Goal: Transaction & Acquisition: Purchase product/service

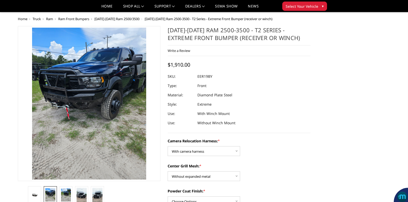
select select "3819"
select select "3818"
select select "3813"
select select "3810"
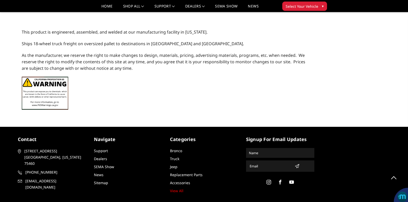
scroll to position [588, 0]
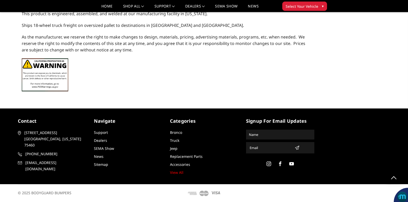
drag, startPoint x: 198, startPoint y: 27, endPoint x: 208, endPoint y: 19, distance: 13.2
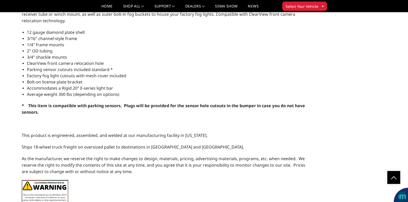
scroll to position [440, 0]
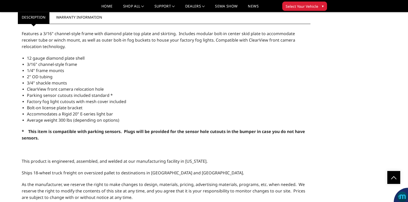
drag, startPoint x: 357, startPoint y: 166, endPoint x: 363, endPoint y: 162, distance: 6.8
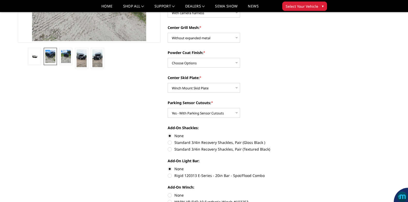
scroll to position [148, 0]
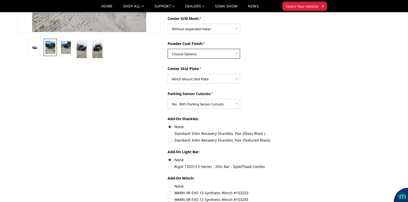
click at [238, 54] on select "Choose Options Textured Black Powder Coat Gloss Black Powder Coat Bare Metal" at bounding box center [204, 54] width 72 height 10
select select "3816"
click at [168, 49] on select "Choose Options Textured Black Powder Coat Gloss Black Powder Coat Bare Metal" at bounding box center [204, 54] width 72 height 10
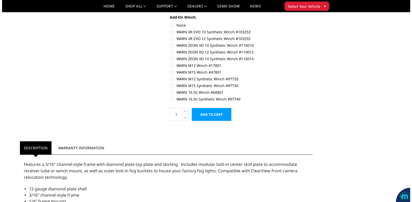
scroll to position [311, 0]
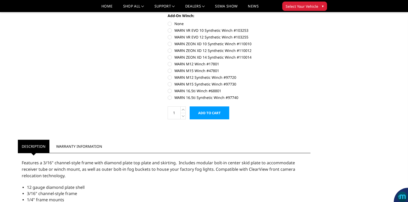
click at [218, 111] on input "Add to Cart" at bounding box center [210, 113] width 40 height 13
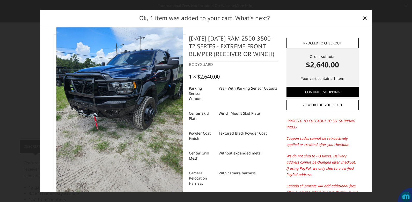
click at [319, 44] on link "Proceed to checkout" at bounding box center [323, 43] width 72 height 10
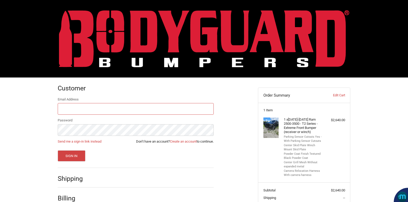
scroll to position [37, 0]
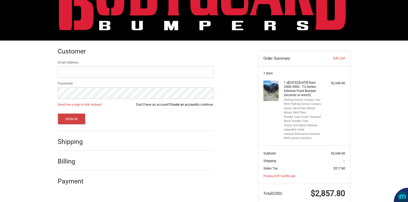
click at [174, 106] on link "Create an account" at bounding box center [183, 105] width 27 height 4
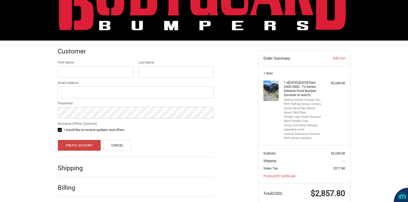
click at [121, 65] on label "First Name" at bounding box center [96, 62] width 76 height 5
click at [121, 66] on input "First Name" at bounding box center [96, 72] width 76 height 12
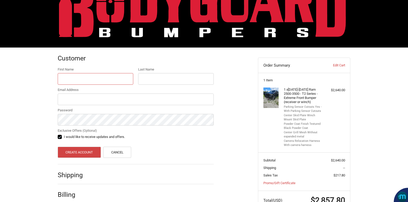
scroll to position [5, 0]
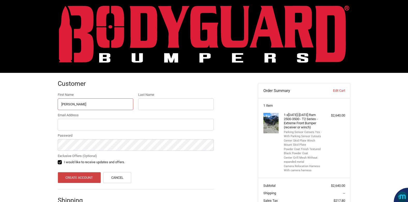
type input "Darrell"
type input "Harp Jr"
type input "jpeoples002@hotmail.com"
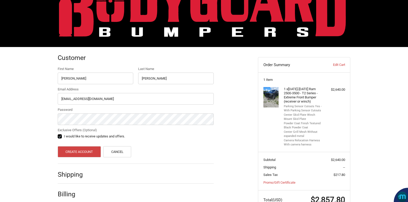
drag, startPoint x: 62, startPoint y: 136, endPoint x: 68, endPoint y: 137, distance: 6.4
click at [62, 136] on label "I would like to receive updates and offers." at bounding box center [136, 137] width 156 height 4
click at [58, 134] on input "I would like to receive updates and offers." at bounding box center [58, 134] width 0 height 0
checkbox input "false"
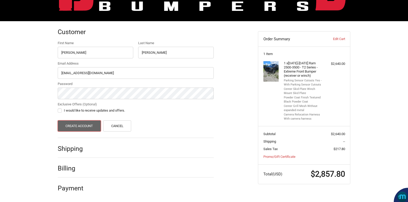
click at [75, 130] on button "Create Account" at bounding box center [79, 126] width 43 height 11
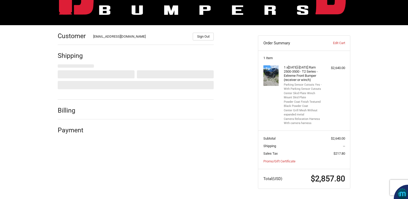
select select "US"
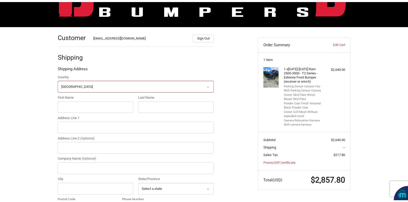
scroll to position [57, 0]
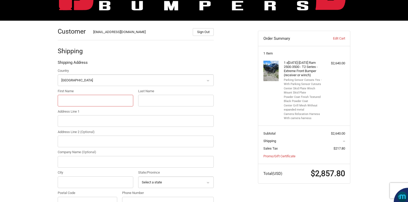
click at [104, 102] on input "First Name" at bounding box center [96, 101] width 76 height 12
type input "Darrell"
type input "Harp Jr."
type input "51 Dow Drive"
type input "Atlas Mfg Co., Inc."
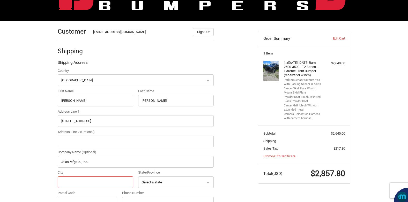
type input "Tremont"
select select "MS"
type input "38876"
type input "16623213910"
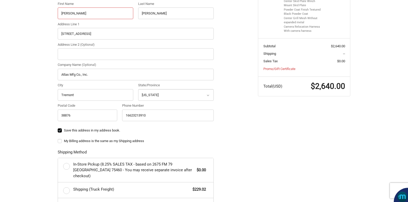
scroll to position [109, 0]
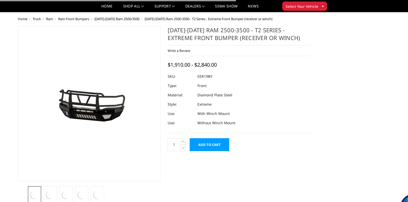
select select "3819"
select select "3818"
select select "3816"
select select "3813"
select select "3810"
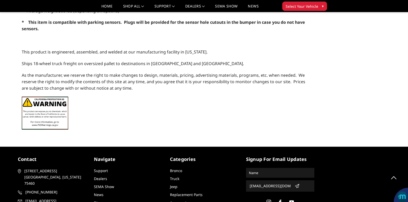
scroll to position [311, 0]
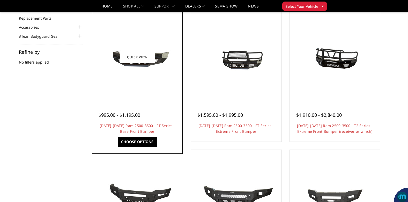
click at [141, 142] on link "Choose Options" at bounding box center [137, 142] width 39 height 10
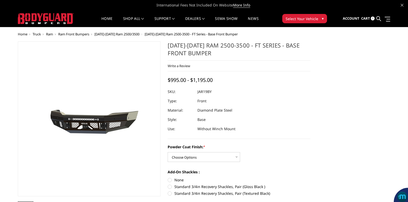
click at [23, 34] on span "Home" at bounding box center [23, 34] width 10 height 5
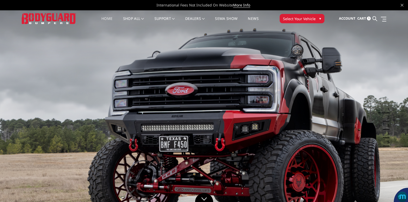
click at [294, 17] on span "Select Your Vehicle" at bounding box center [299, 18] width 33 height 5
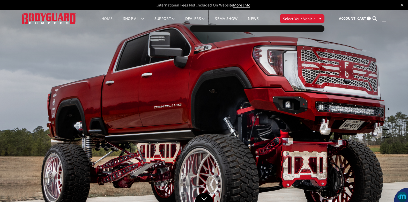
click at [293, 18] on span "Select Your Vehicle" at bounding box center [299, 18] width 33 height 5
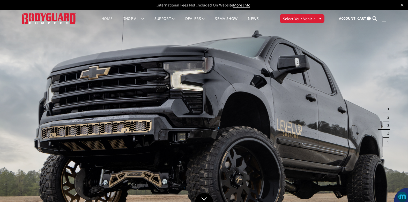
click at [293, 18] on span "Select Your Vehicle" at bounding box center [299, 18] width 33 height 5
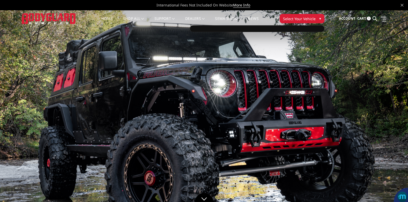
click at [292, 19] on span "Select Your Vehicle" at bounding box center [299, 18] width 33 height 5
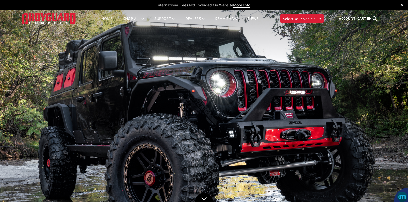
click at [292, 19] on span "Select Your Vehicle" at bounding box center [299, 18] width 33 height 5
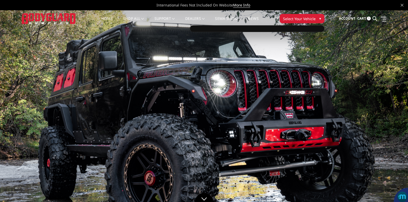
click at [292, 19] on span "Select Your Vehicle" at bounding box center [299, 18] width 33 height 5
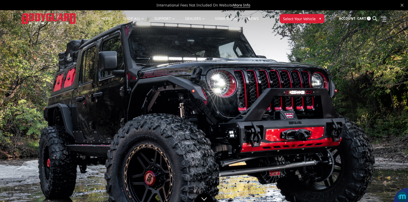
click at [292, 19] on span "Select Your Vehicle" at bounding box center [299, 18] width 33 height 5
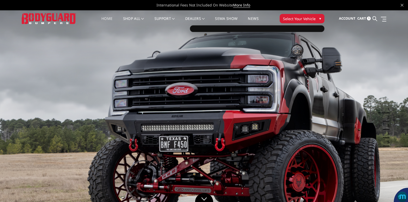
click at [291, 19] on span "Select Your Vehicle" at bounding box center [299, 18] width 33 height 5
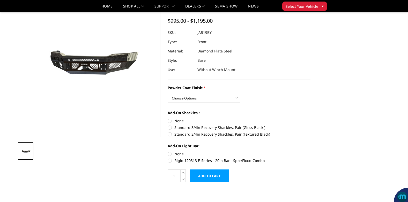
scroll to position [88, 0]
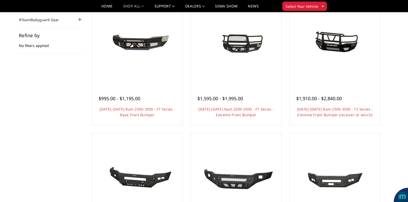
scroll to position [78, 0]
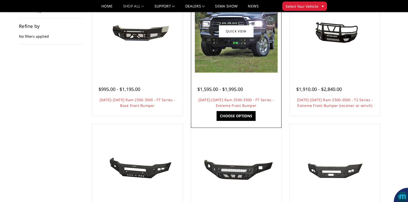
click at [230, 113] on link "Choose Options" at bounding box center [236, 116] width 39 height 10
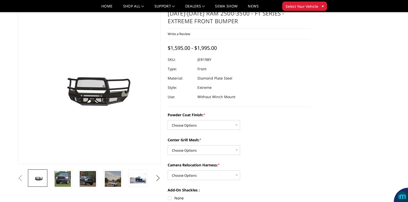
scroll to position [26, 0]
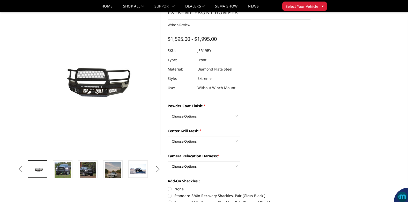
click at [236, 117] on select "Choose Options Bare Metal Gloss Black Powder Coat Textured Black Powder Coat" at bounding box center [204, 116] width 72 height 10
select select "3216"
click at [168, 111] on select "Choose Options Bare Metal Gloss Black Powder Coat Textured Black Powder Coat" at bounding box center [204, 116] width 72 height 10
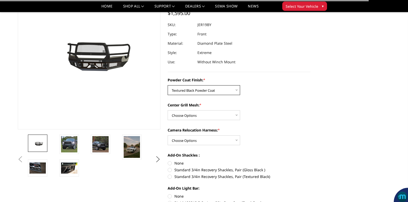
scroll to position [78, 0]
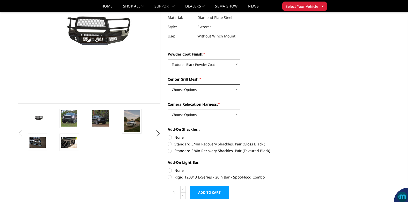
click at [236, 90] on select "Choose Options WITH Expanded Metal in Center Grill WITHOUT Expanded Metal in Ce…" at bounding box center [204, 90] width 72 height 10
select select "3217"
click at [168, 85] on select "Choose Options WITH Expanded Metal in Center Grill WITHOUT Expanded Metal in Ce…" at bounding box center [204, 90] width 72 height 10
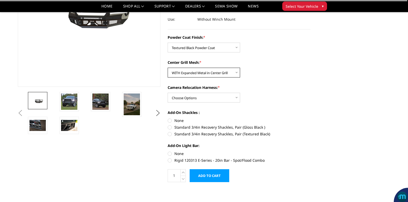
scroll to position [104, 0]
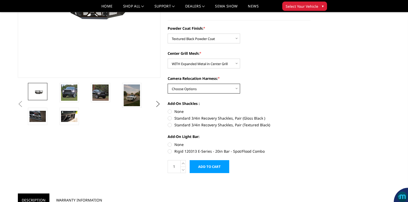
click at [235, 87] on select "Choose Options WITH Camera Relocation Harness WITHOUT Camera Relocation Harness" at bounding box center [204, 89] width 72 height 10
select select "3219"
click at [168, 84] on select "Choose Options WITH Camera Relocation Harness WITHOUT Camera Relocation Harness" at bounding box center [204, 89] width 72 height 10
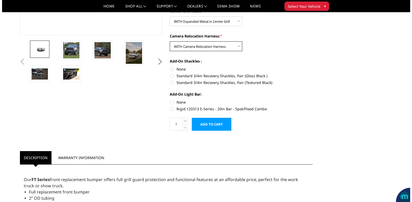
scroll to position [155, 0]
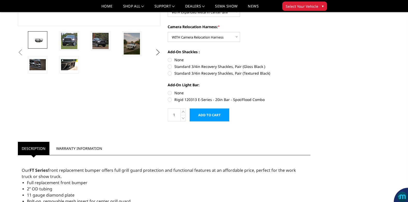
click at [203, 114] on input "Add to Cart" at bounding box center [210, 115] width 40 height 13
